Goal: Task Accomplishment & Management: Manage account settings

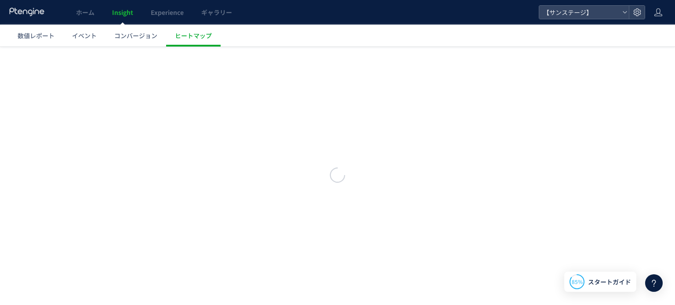
click at [658, 14] on use at bounding box center [658, 12] width 8 height 8
click at [651, 33] on span "アカウント設定" at bounding box center [635, 34] width 43 height 9
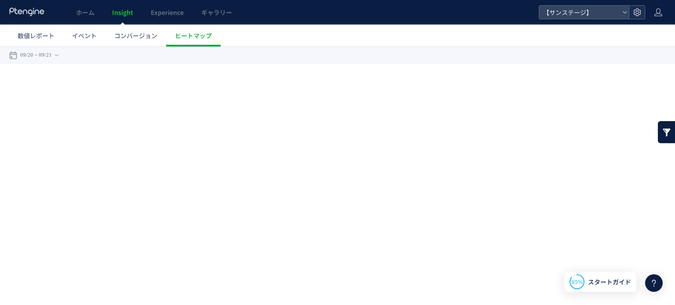
click at [636, 12] on use at bounding box center [636, 11] width 7 height 7
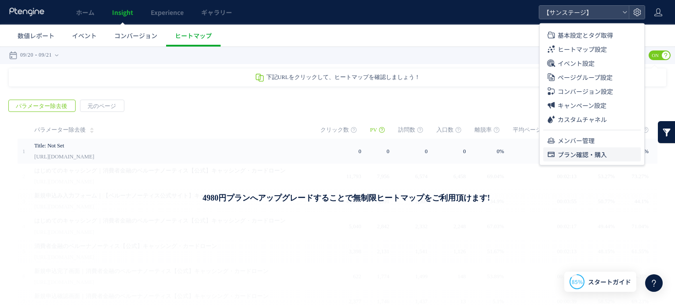
click at [584, 151] on span "プラン確認・購入" at bounding box center [582, 155] width 49 height 14
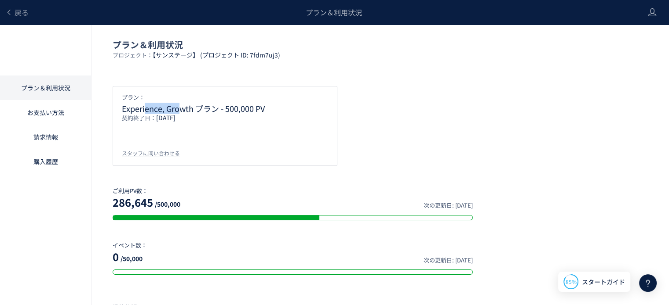
drag, startPoint x: 146, startPoint y: 110, endPoint x: 190, endPoint y: 105, distance: 44.2
click at [183, 105] on p "Experience, Growth プラン - 500,000 PV" at bounding box center [225, 108] width 206 height 9
click at [192, 106] on p "Experience, Growth プラン - 500,000 PV" at bounding box center [225, 108] width 206 height 9
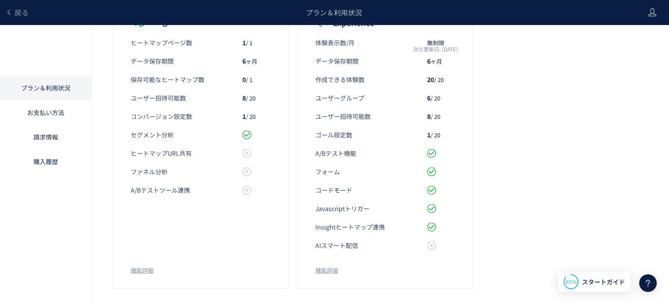
scroll to position [321, 0]
click at [317, 272] on link "機能詳細" at bounding box center [326, 269] width 23 height 8
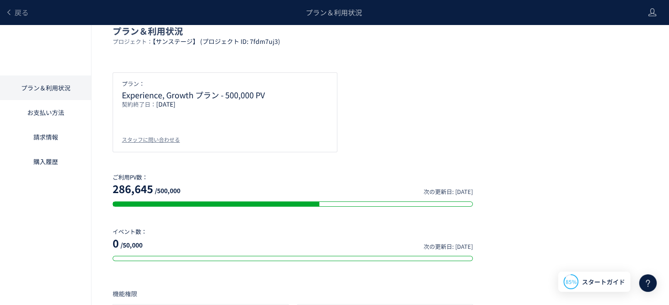
scroll to position [0, 0]
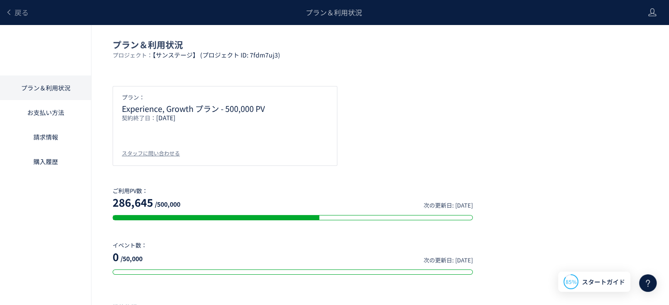
click at [430, 98] on div "プラン： Experience, Growth プラン - 500,000 PV 契約終了日： [DATE] スタッフに問い合わせる" at bounding box center [380, 126] width 535 height 80
click at [46, 167] on link "購入履歴" at bounding box center [45, 161] width 91 height 25
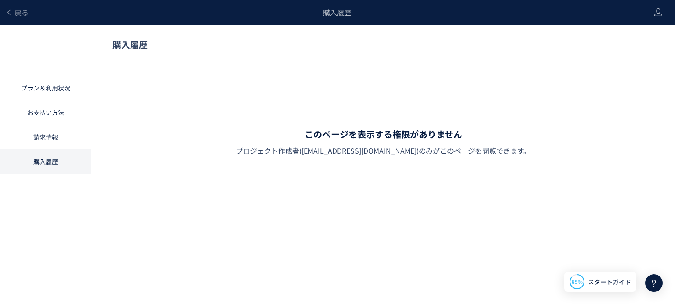
click at [46, 140] on link "請求情報" at bounding box center [45, 137] width 91 height 25
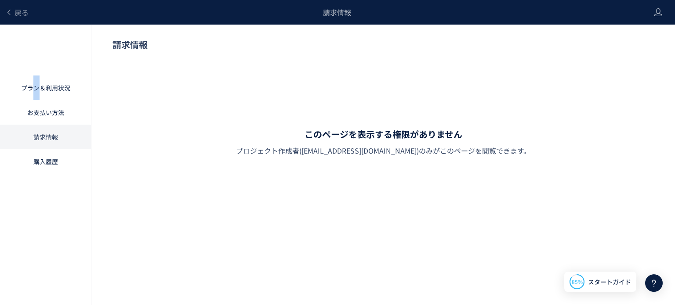
drag, startPoint x: 33, startPoint y: 58, endPoint x: 40, endPoint y: 65, distance: 9.6
click at [40, 65] on div "プラン＆利用状況 お支払い方法 請求情報 購入履歴" at bounding box center [45, 177] width 91 height 305
click at [42, 82] on link "プラン＆利用状況" at bounding box center [45, 88] width 91 height 25
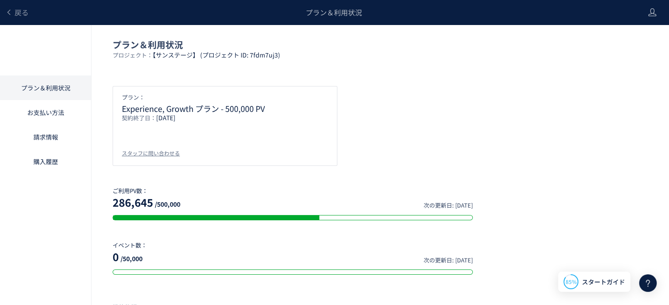
drag, startPoint x: 476, startPoint y: 75, endPoint x: 476, endPoint y: 94, distance: 18.9
click at [476, 94] on div "プラン： Experience, Growth プラン - 500,000 PV 契約終了日： [DATE] スタッフに問い合わせる" at bounding box center [380, 126] width 535 height 80
click at [428, 123] on div "プラン： Experience, Growth プラン - 500,000 PV 契約終了日： [DATE] スタッフに問い合わせる" at bounding box center [380, 126] width 535 height 80
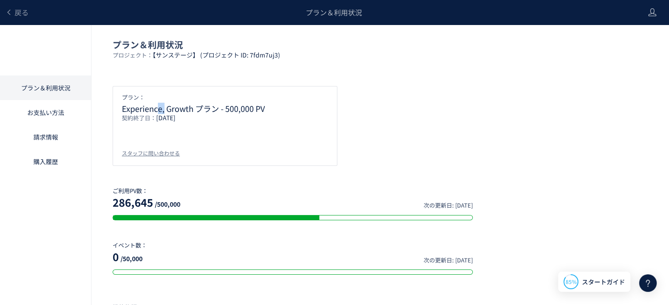
click at [165, 109] on p "Experience, Growth プラン - 500,000 PV" at bounding box center [225, 108] width 206 height 9
